Goal: Information Seeking & Learning: Learn about a topic

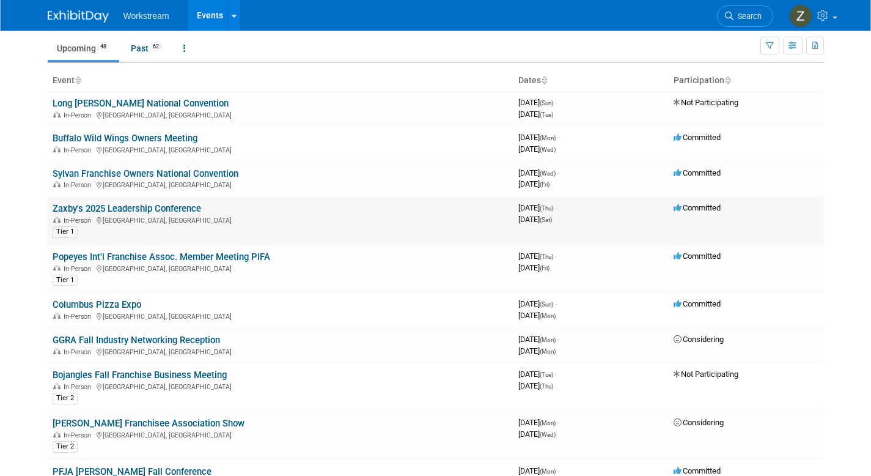
scroll to position [22, 0]
click at [194, 172] on link "Sylvan Franchise Owners National Convention" at bounding box center [146, 174] width 186 height 11
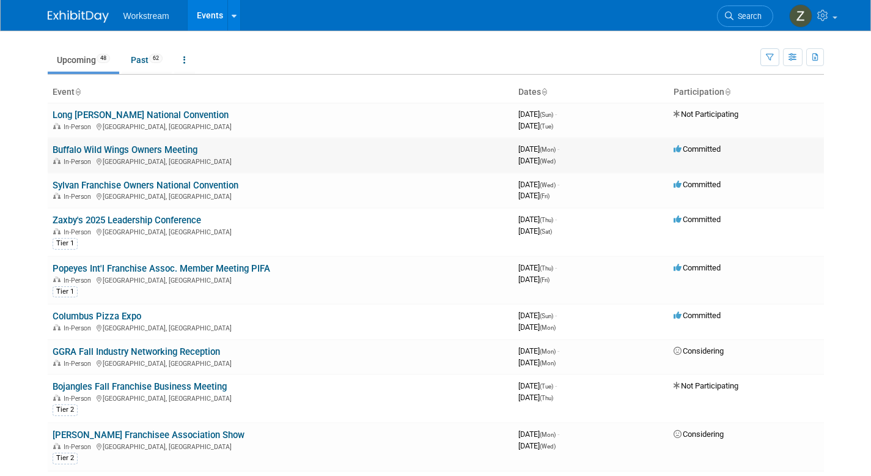
scroll to position [0, 0]
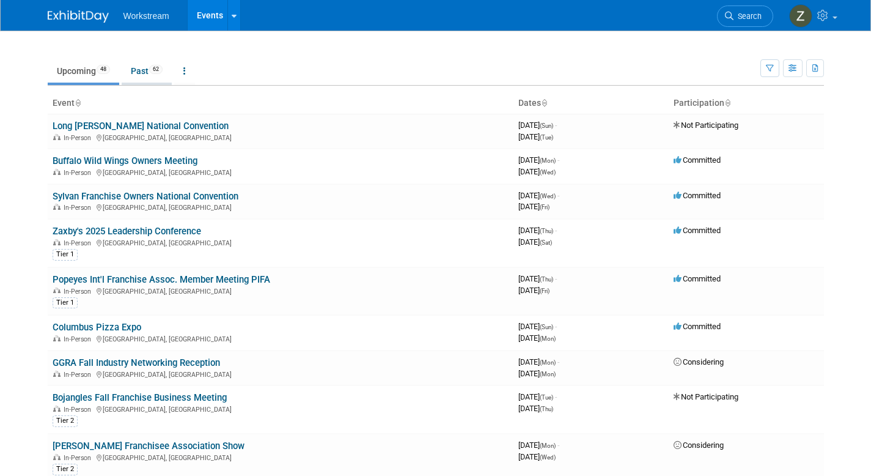
click at [141, 67] on link "Past 62" at bounding box center [147, 70] width 50 height 23
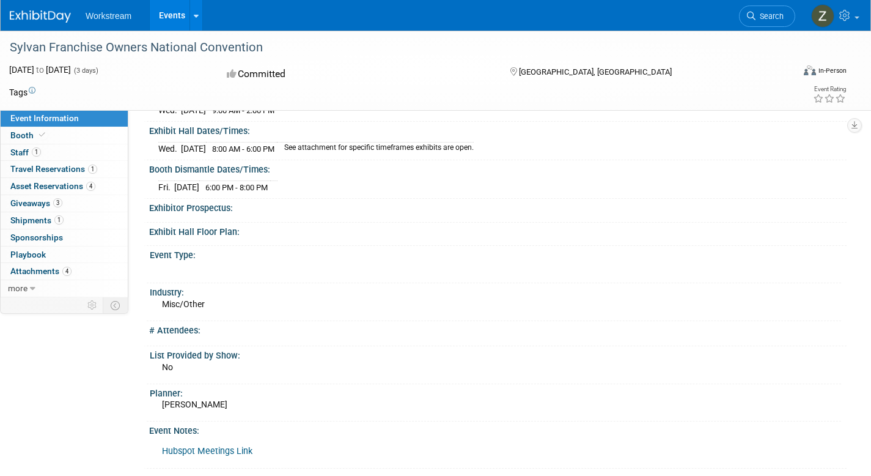
scroll to position [149, 0]
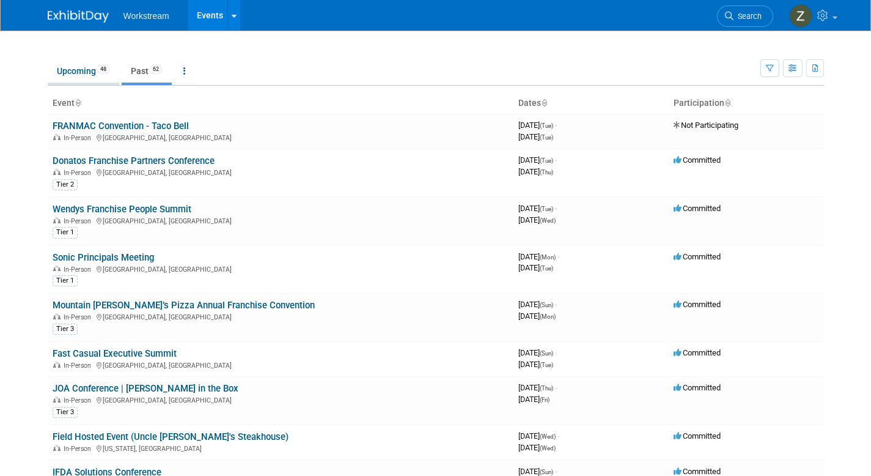
click at [95, 69] on link "Upcoming 48" at bounding box center [84, 70] width 72 height 23
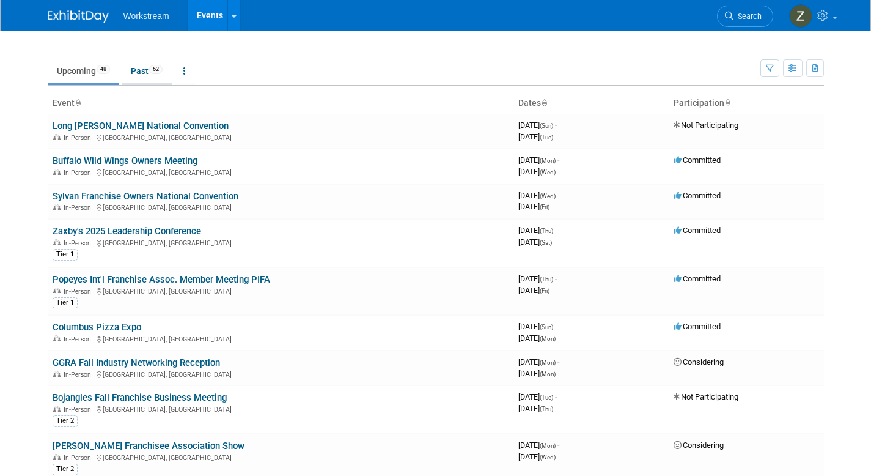
click at [141, 67] on link "Past 62" at bounding box center [147, 70] width 50 height 23
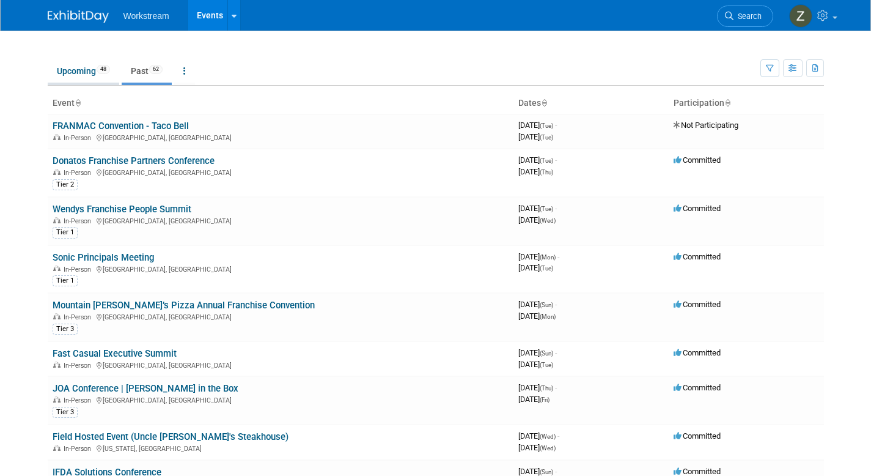
click at [105, 76] on link "Upcoming 48" at bounding box center [84, 70] width 72 height 23
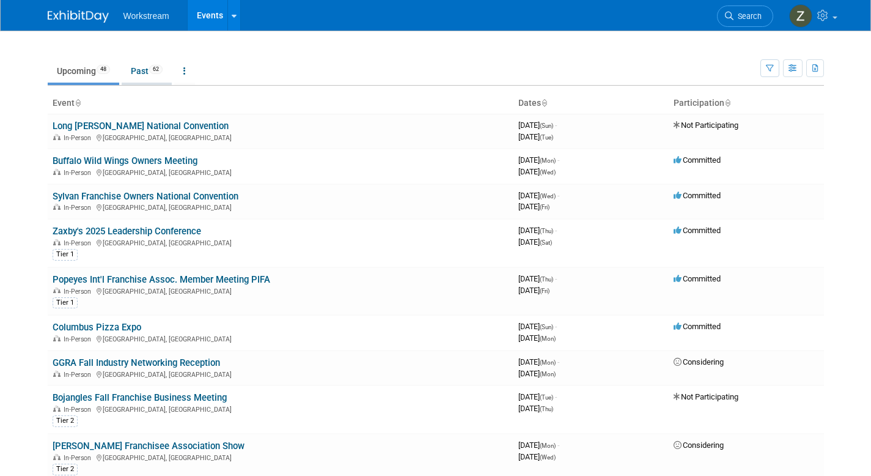
click at [131, 69] on link "Past 62" at bounding box center [147, 70] width 50 height 23
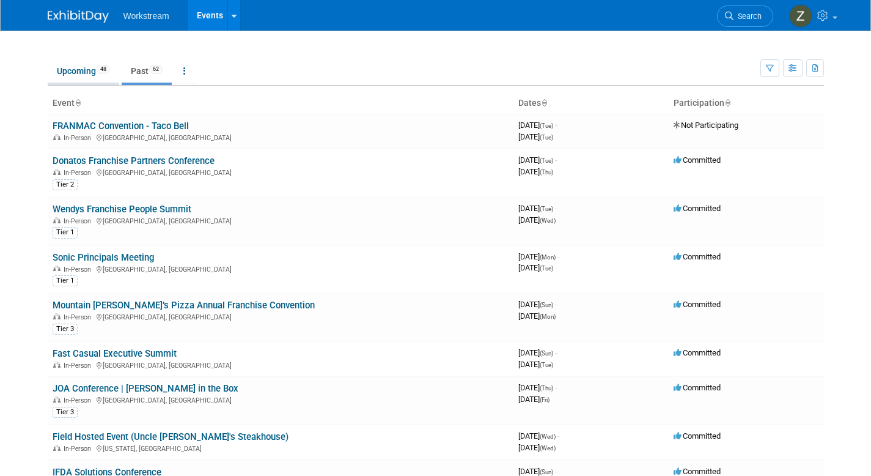
click at [57, 75] on link "Upcoming 48" at bounding box center [84, 70] width 72 height 23
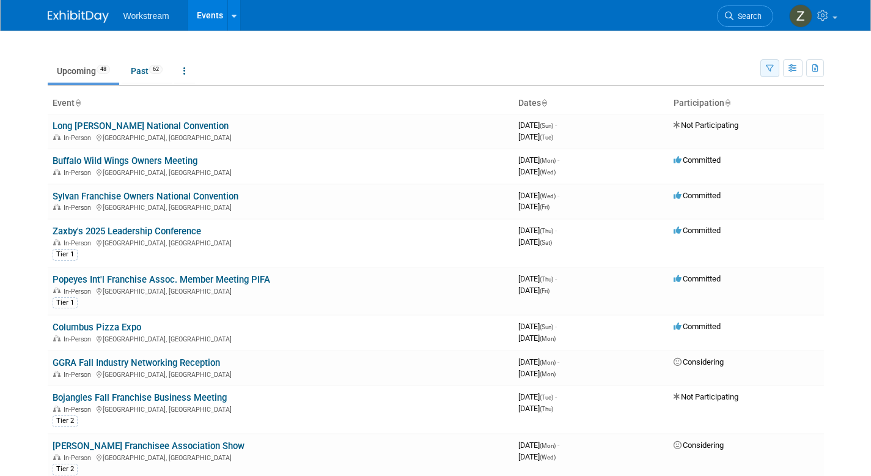
click at [768, 70] on icon "button" at bounding box center [770, 69] width 8 height 8
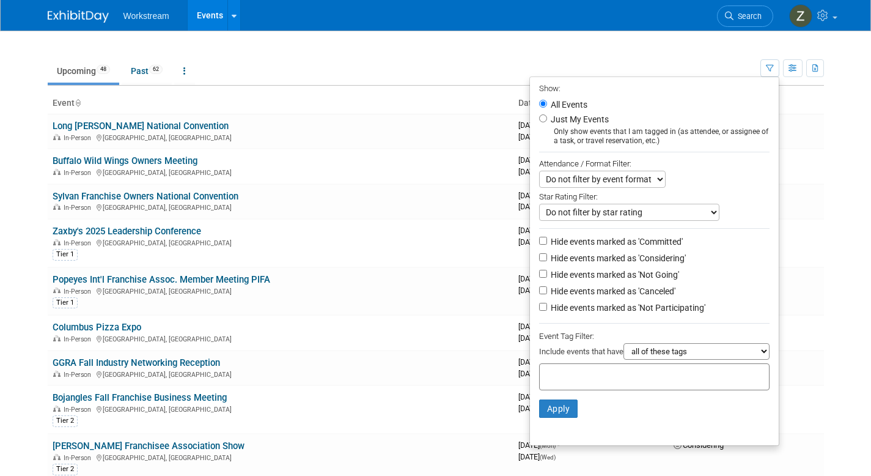
click at [585, 308] on label "Hide events marked as 'Not Participating'" at bounding box center [626, 307] width 157 height 12
click at [547, 308] on input "Hide events marked as 'Not Participating'" at bounding box center [543, 307] width 8 height 8
checkbox input "true"
click at [585, 293] on label "Hide events marked as 'Canceled'" at bounding box center [611, 291] width 127 height 12
click at [547, 293] on input "Hide events marked as 'Canceled'" at bounding box center [543, 290] width 8 height 8
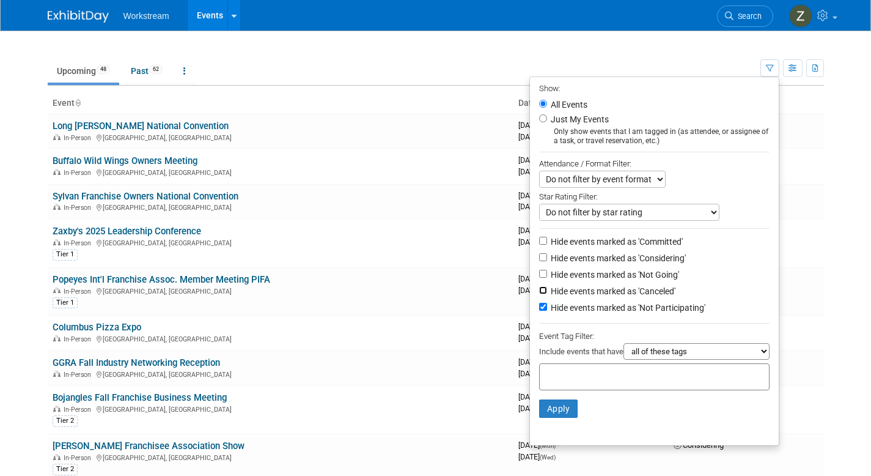
checkbox input "true"
click at [592, 279] on label "Hide events marked as 'Not Going'" at bounding box center [613, 274] width 131 height 12
click at [547, 278] on input "Hide events marked as 'Not Going'" at bounding box center [543, 274] width 8 height 8
checkbox input "true"
click at [559, 410] on button "Apply" at bounding box center [558, 408] width 39 height 18
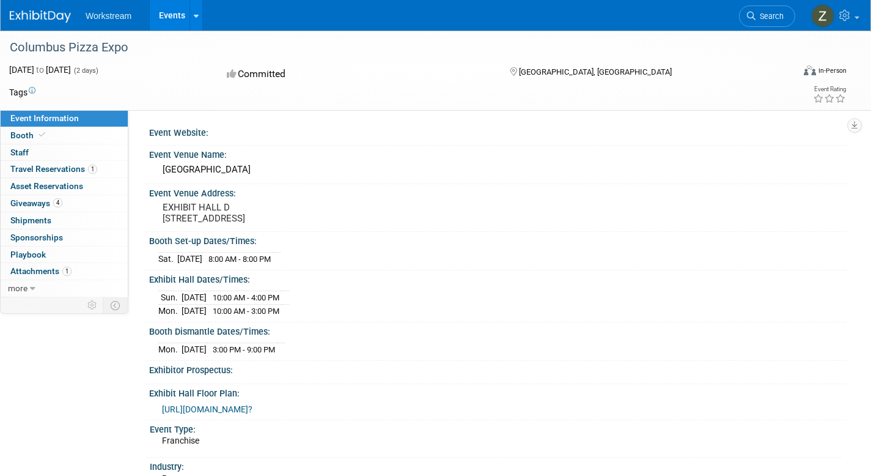
click at [96, 44] on div "Columbus Pizza Expo" at bounding box center [391, 48] width 770 height 22
copy div "Columbus Pizza Expo"
click at [166, 224] on pre "EXHIBIT HALL D 400 N High St Columbus, OH 43215" at bounding box center [294, 213] width 263 height 22
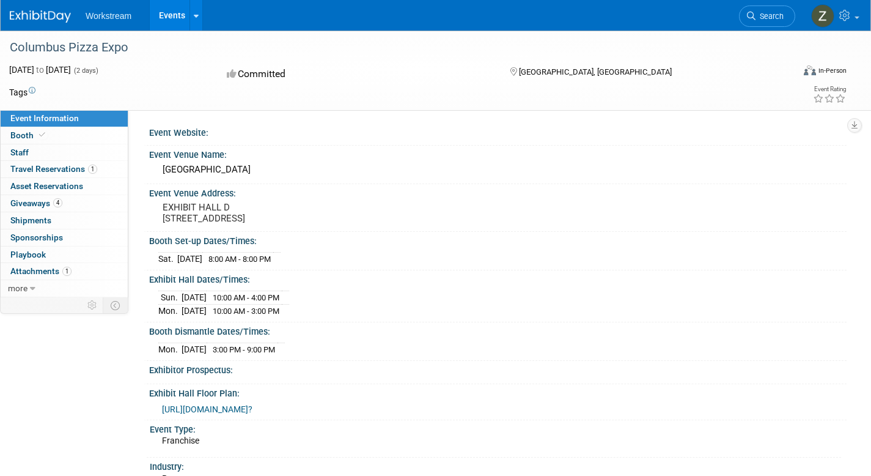
drag, startPoint x: 164, startPoint y: 230, endPoint x: 219, endPoint y: 234, distance: 55.1
click at [219, 224] on pre "EXHIBIT HALL D 400 N High St Columbus, OH 43215" at bounding box center [294, 213] width 263 height 22
copy pre "[GEOGRAPHIC_DATA], [GEOGRAPHIC_DATA]"
drag, startPoint x: 163, startPoint y: 169, endPoint x: 315, endPoint y: 177, distance: 152.4
click at [315, 177] on div "Greater Columbus Convention Center" at bounding box center [497, 169] width 679 height 19
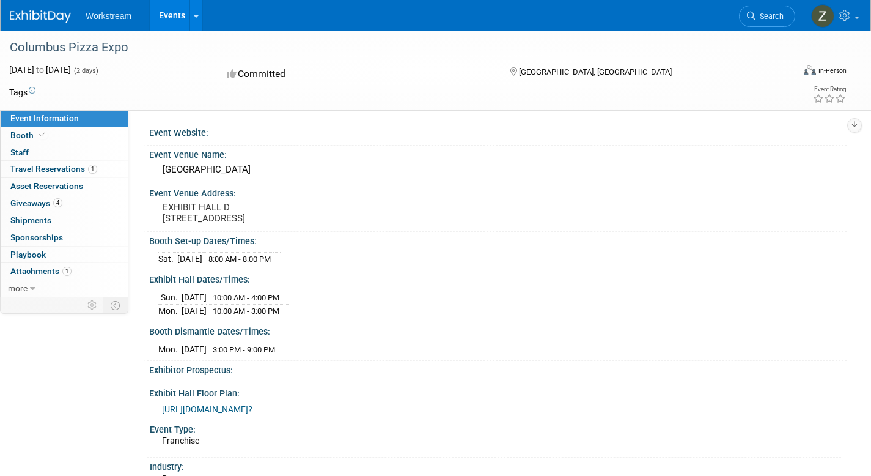
copy div "Greater Columbus Convention Center"
click at [97, 139] on link "Booth" at bounding box center [64, 135] width 127 height 17
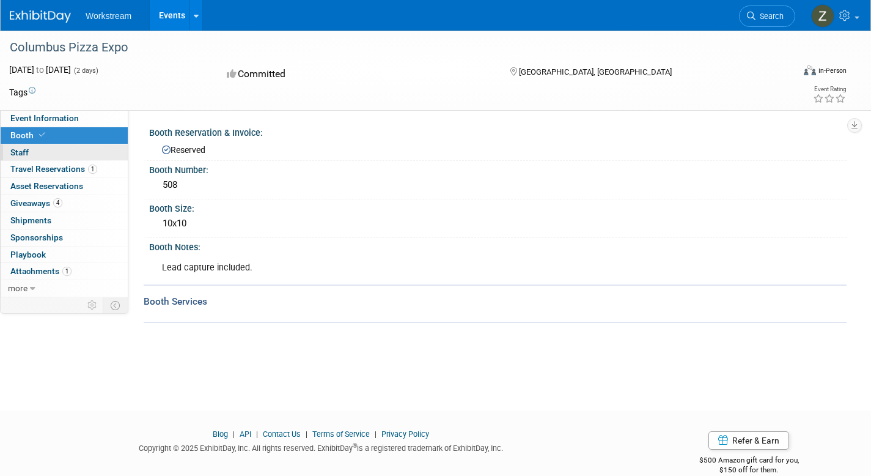
click at [63, 153] on link "0 Staff 0" at bounding box center [64, 152] width 127 height 17
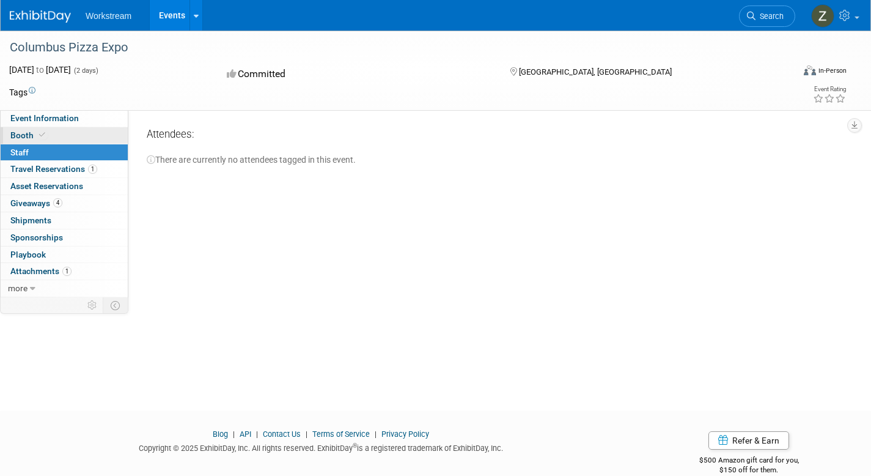
click at [75, 132] on link "Booth" at bounding box center [64, 135] width 127 height 17
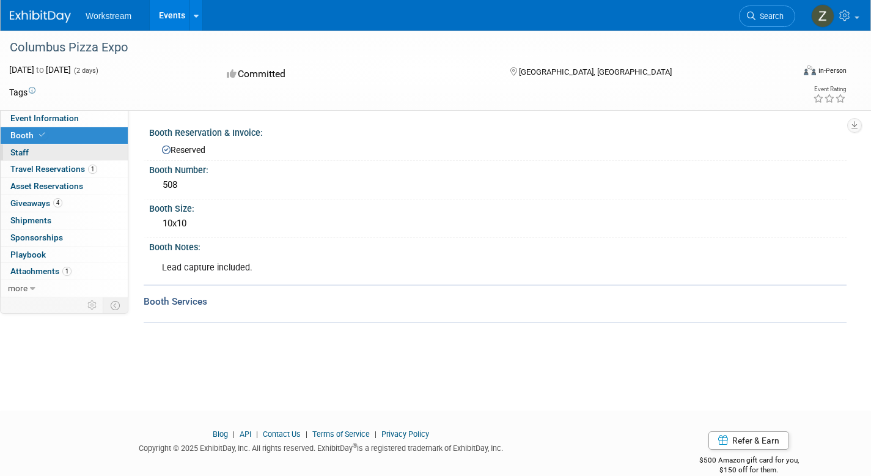
click at [78, 150] on link "0 Staff 0" at bounding box center [64, 152] width 127 height 17
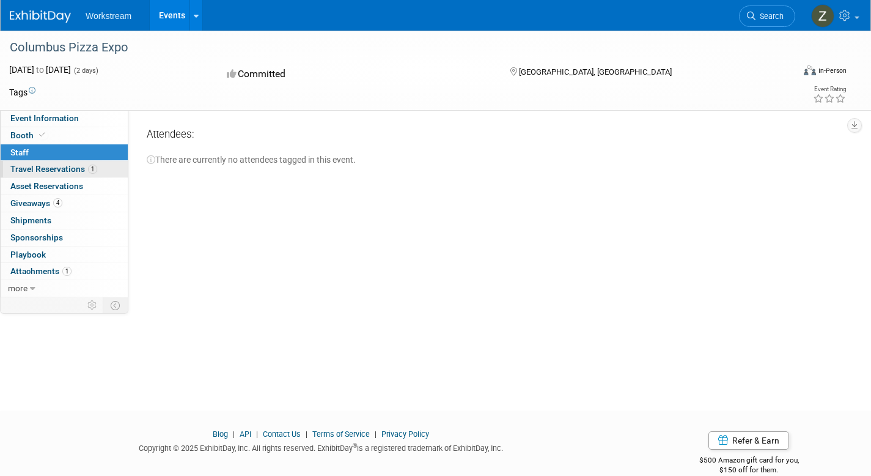
click at [65, 172] on span "Travel Reservations 1" at bounding box center [53, 169] width 87 height 10
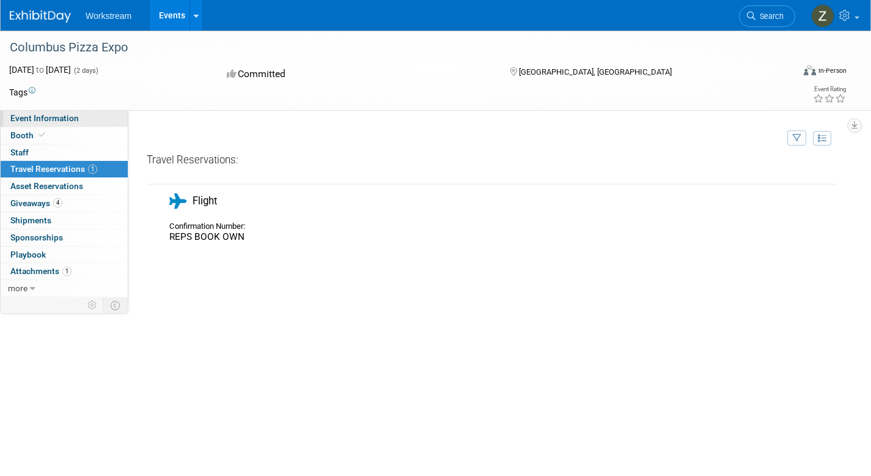
click at [80, 119] on link "Event Information" at bounding box center [64, 118] width 127 height 17
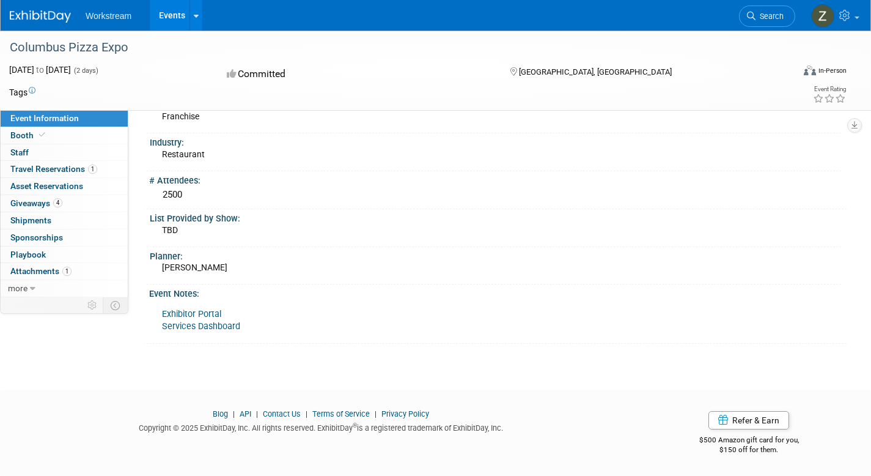
scroll to position [331, 0]
click at [207, 319] on link "Exhibitor Portal" at bounding box center [191, 314] width 59 height 10
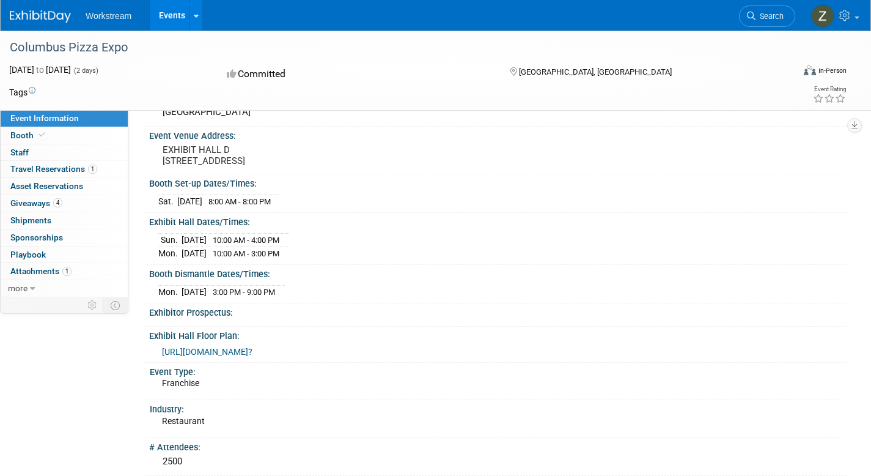
scroll to position [0, 0]
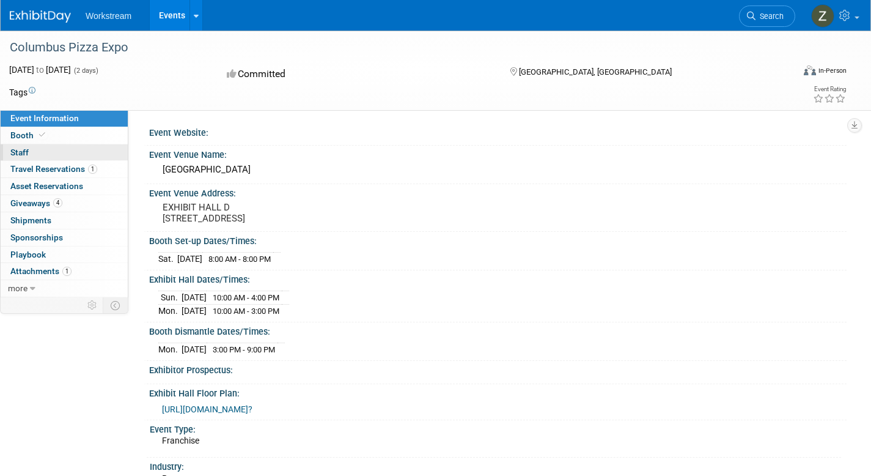
click at [43, 153] on link "0 Staff 0" at bounding box center [64, 152] width 127 height 17
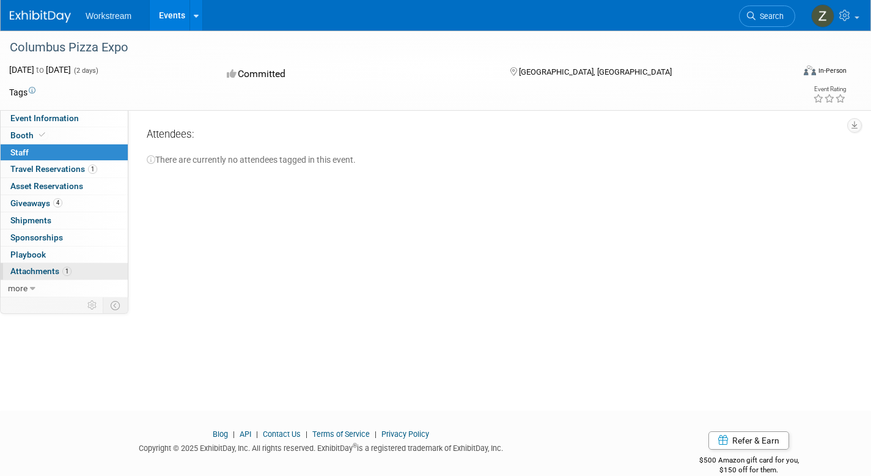
click at [94, 271] on link "1 Attachments 1" at bounding box center [64, 271] width 127 height 17
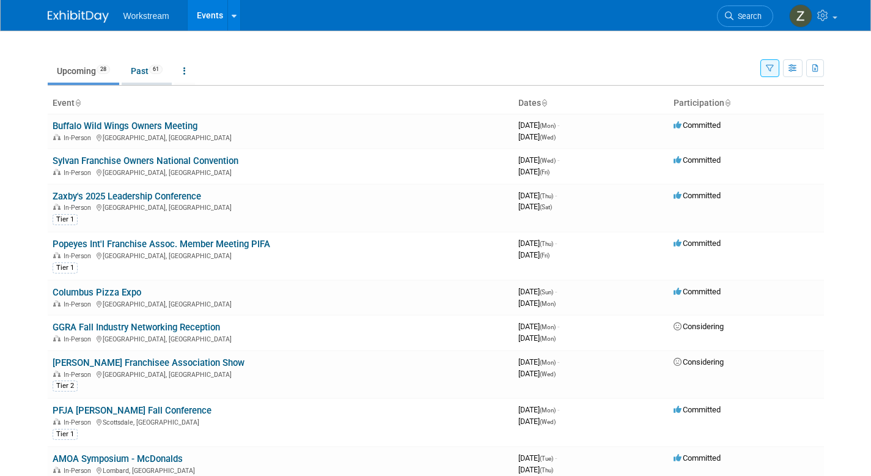
click at [137, 75] on link "Past 61" at bounding box center [147, 70] width 50 height 23
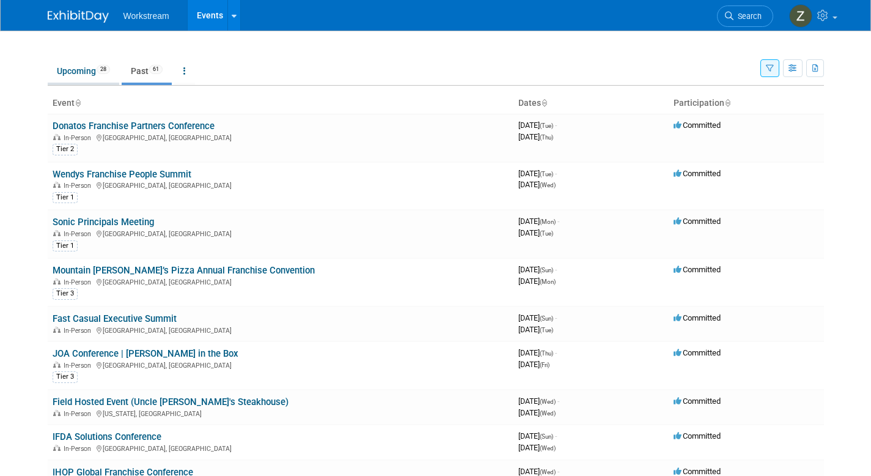
click at [87, 78] on link "Upcoming 28" at bounding box center [84, 70] width 72 height 23
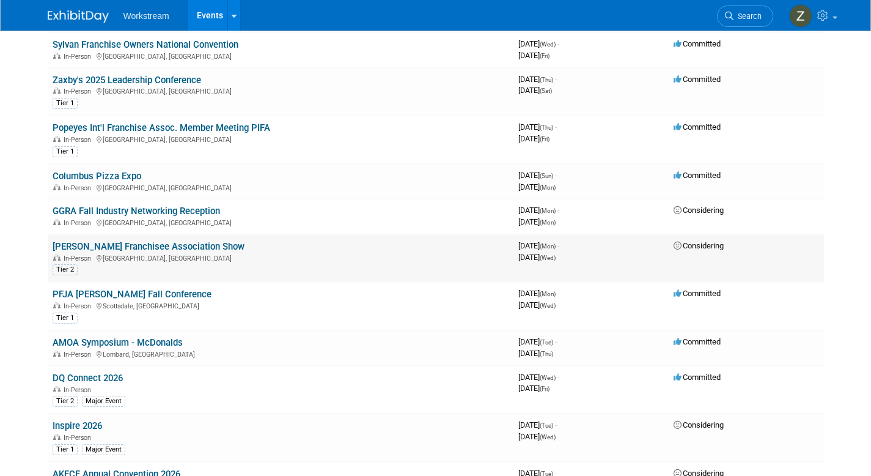
scroll to position [133, 0]
